Goal: Communication & Community: Answer question/provide support

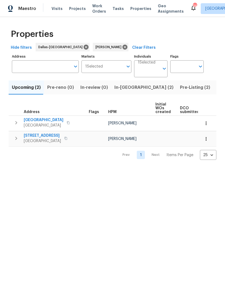
click at [123, 83] on button "In-[GEOGRAPHIC_DATA] (2)" at bounding box center [143, 88] width 65 height 14
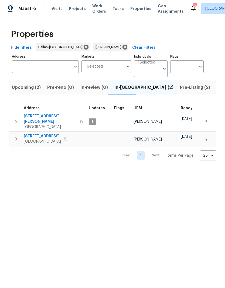
click at [18, 119] on icon "button" at bounding box center [16, 122] width 6 height 6
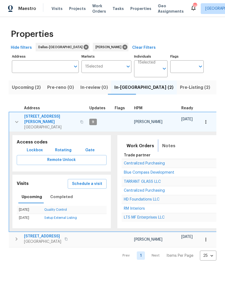
click at [163, 140] on button "Notes" at bounding box center [169, 146] width 20 height 13
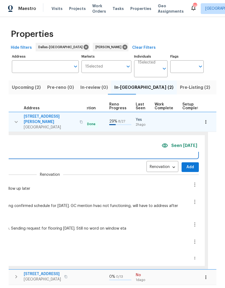
scroll to position [23, 0]
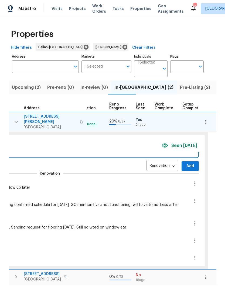
type textarea "Flooring crew arrived and onsite"
click at [187, 163] on span "Add" at bounding box center [190, 166] width 9 height 7
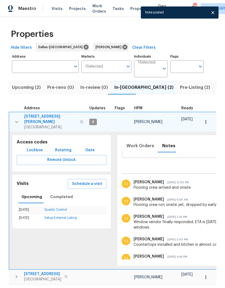
scroll to position [0, 0]
click at [18, 120] on icon "button" at bounding box center [16, 122] width 6 height 6
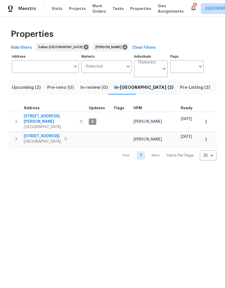
click at [18, 136] on icon "button" at bounding box center [16, 139] width 6 height 6
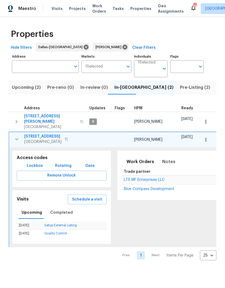
click at [204, 137] on icon "button" at bounding box center [205, 139] width 5 height 5
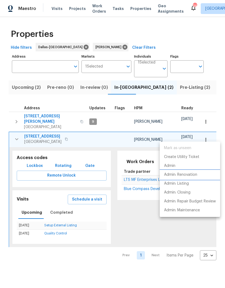
click at [190, 175] on p "Admin: Renovation" at bounding box center [180, 175] width 33 height 6
click at [165, 234] on div at bounding box center [112, 144] width 225 height 288
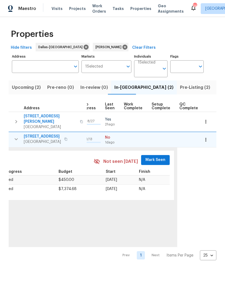
scroll to position [0, 251]
click at [151, 157] on span "Mark Seen" at bounding box center [155, 160] width 20 height 7
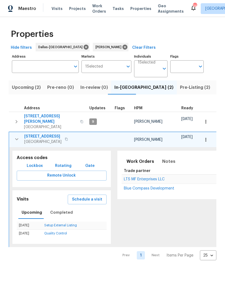
scroll to position [0, 0]
click at [18, 136] on icon "button" at bounding box center [16, 139] width 6 height 6
